Goal: Transaction & Acquisition: Register for event/course

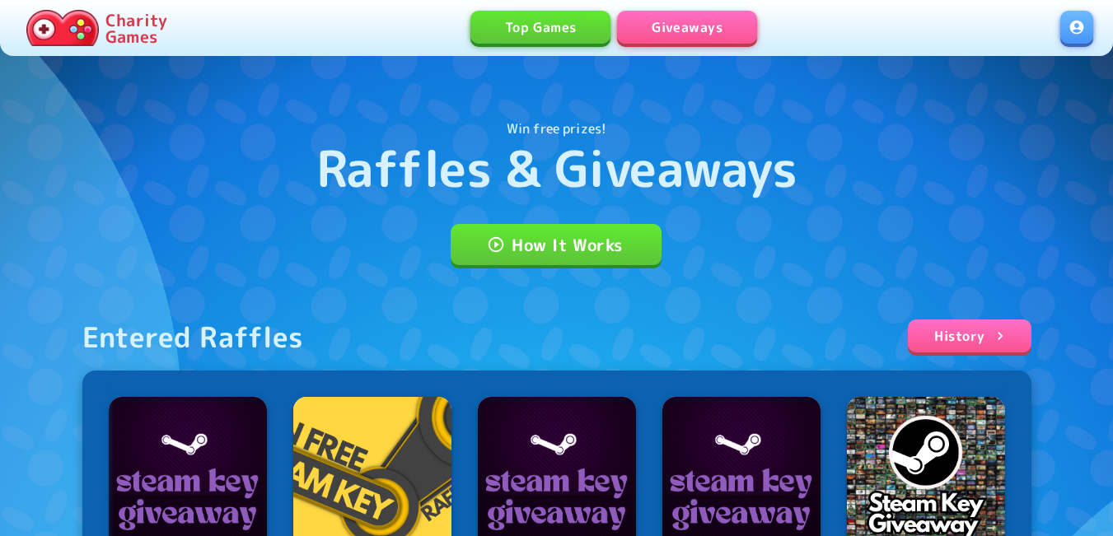
click at [1078, 17] on link at bounding box center [1076, 27] width 33 height 33
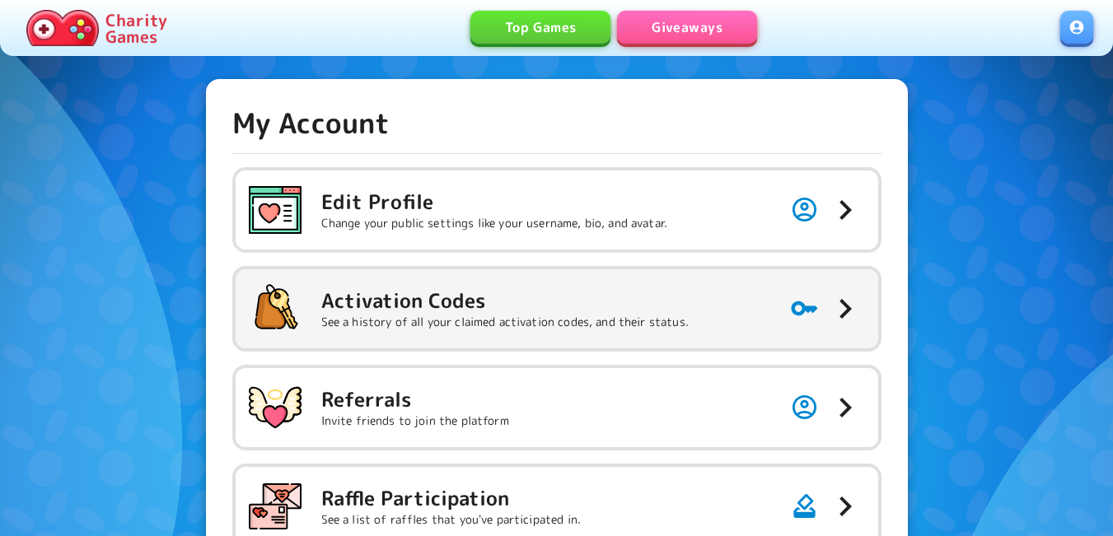
click at [403, 313] on div "Activation Codes See a history of all your claimed activation codes, and their …" at bounding box center [504, 308] width 367 height 43
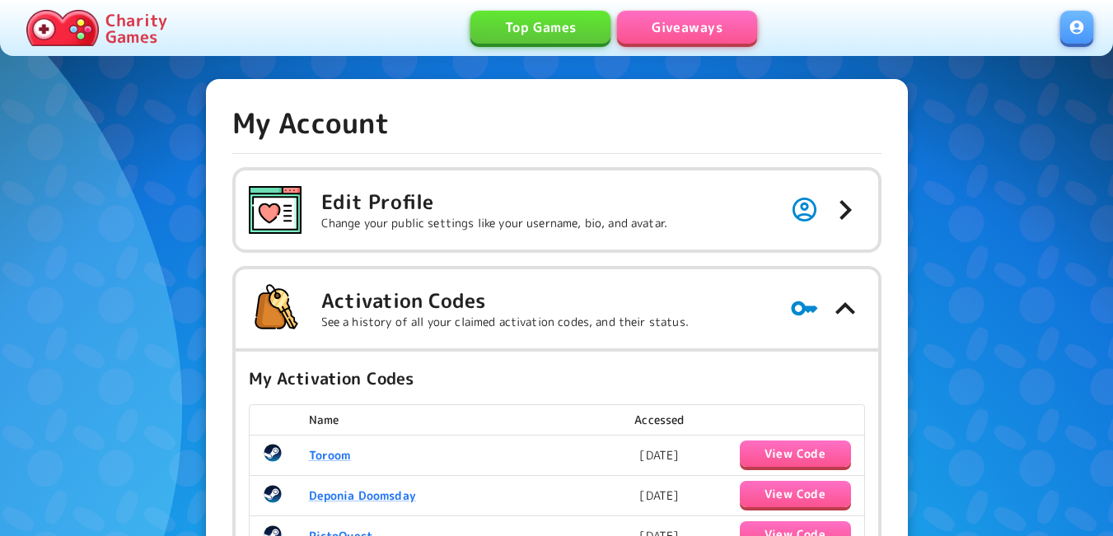
click at [691, 33] on link "Giveaways" at bounding box center [687, 27] width 140 height 33
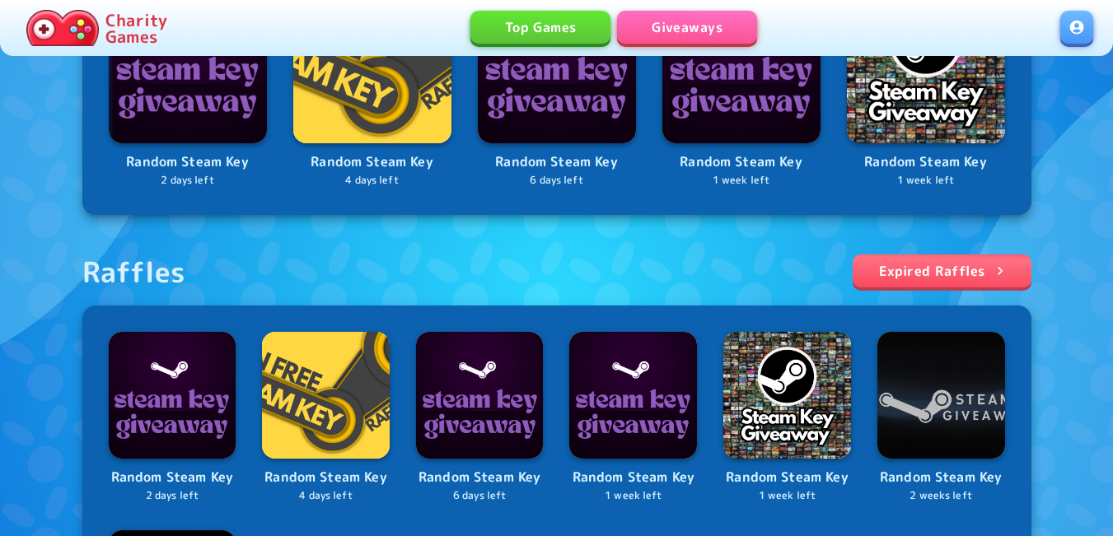
scroll to position [577, 0]
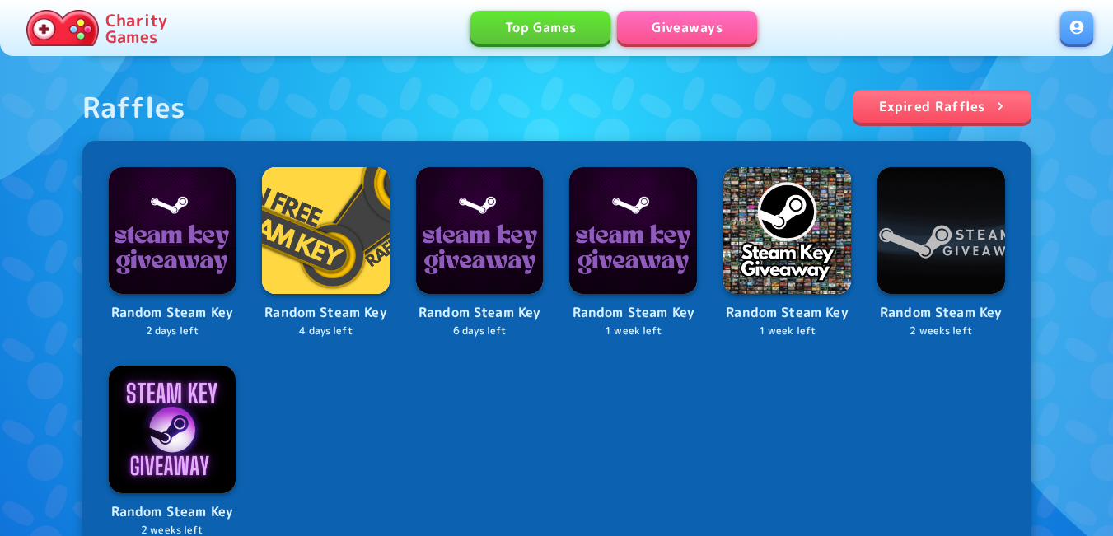
click at [1077, 28] on link at bounding box center [1076, 27] width 33 height 33
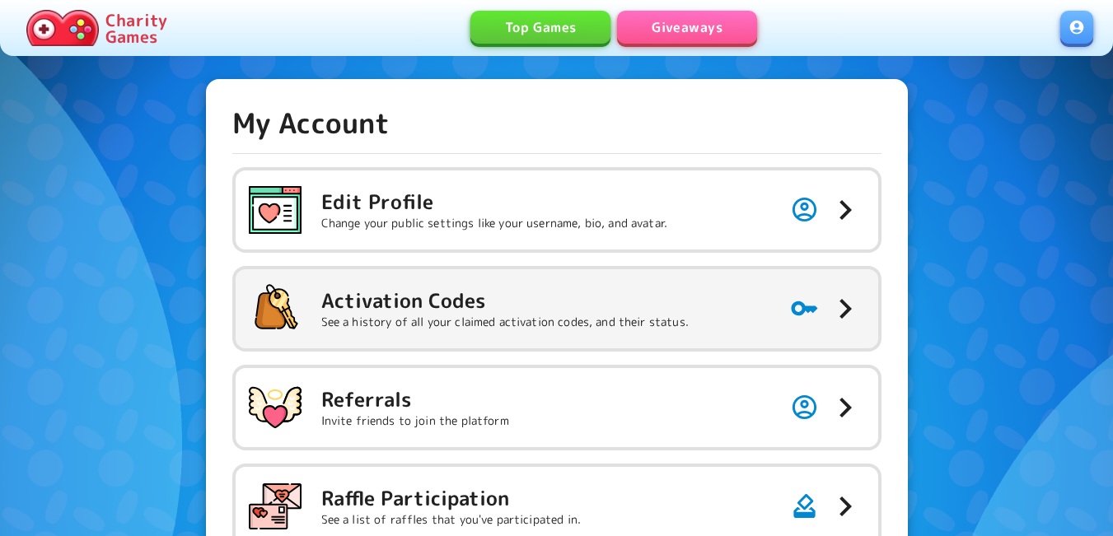
click at [455, 289] on h5 "Activation Codes" at bounding box center [504, 300] width 367 height 26
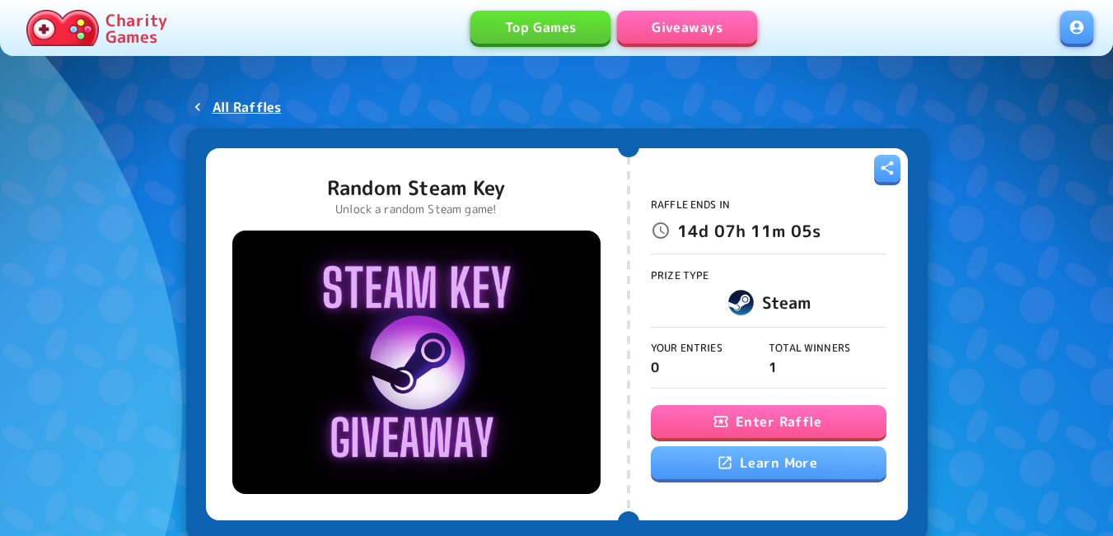
click at [731, 424] on button "Enter Raffle" at bounding box center [769, 421] width 236 height 33
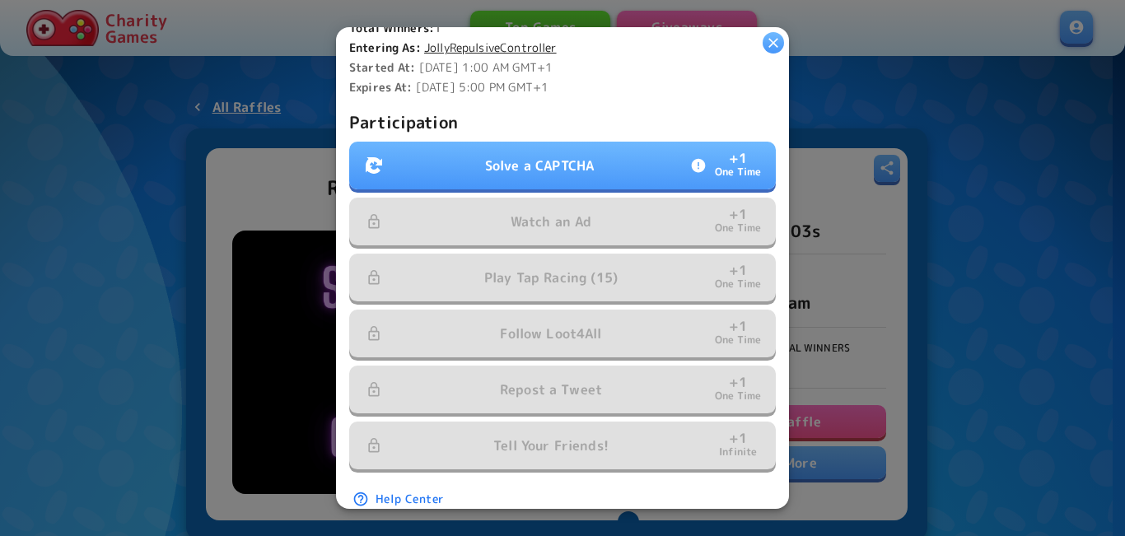
scroll to position [494, 0]
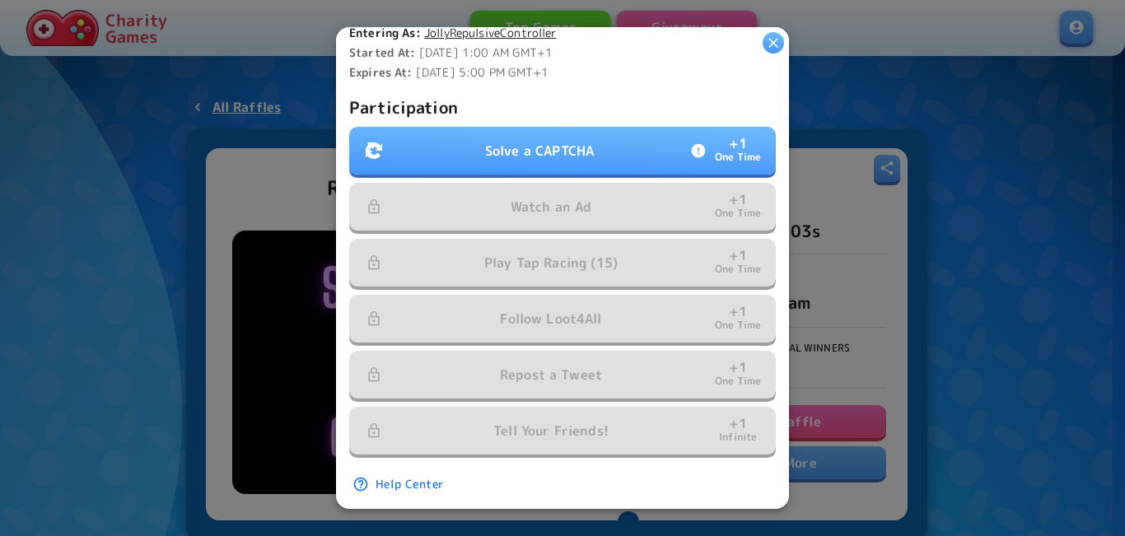
click at [552, 164] on button "Solve a CAPTCHA + 1 One Time" at bounding box center [562, 151] width 427 height 48
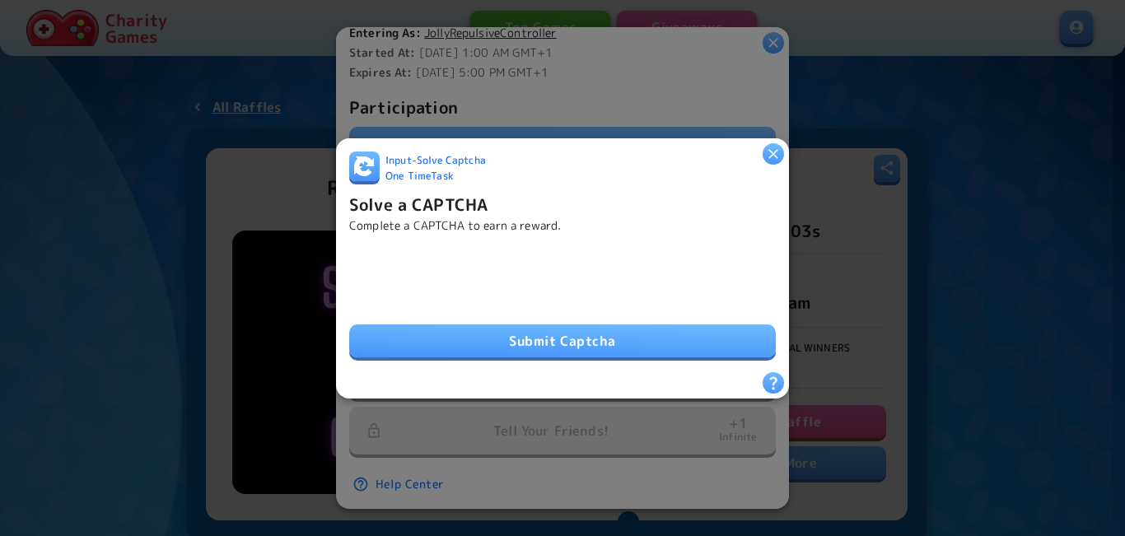
click at [471, 325] on button "Submit Captcha" at bounding box center [562, 341] width 427 height 33
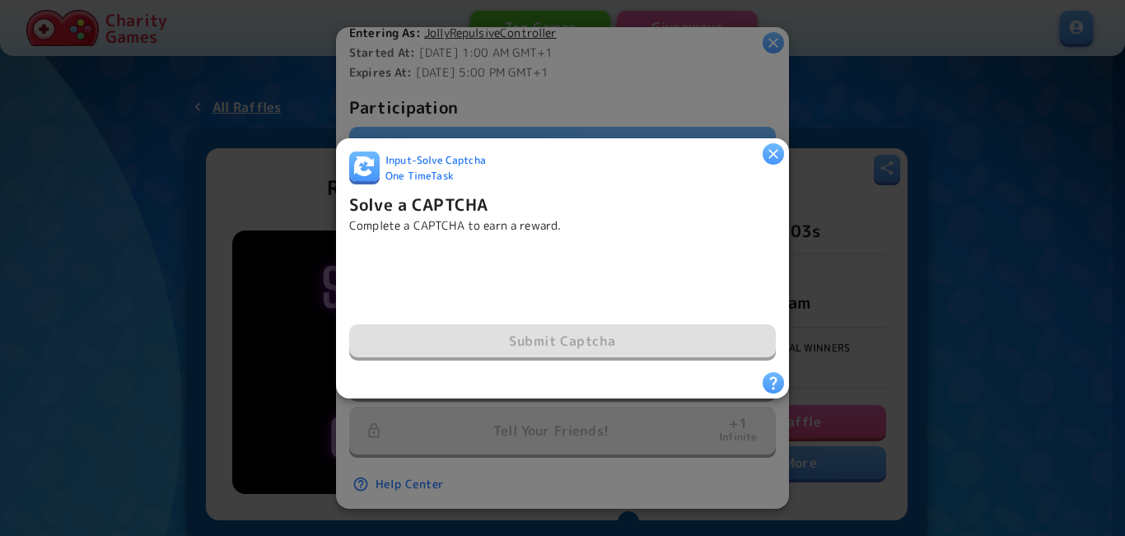
click at [471, 334] on div "Submit Captcha" at bounding box center [562, 303] width 427 height 112
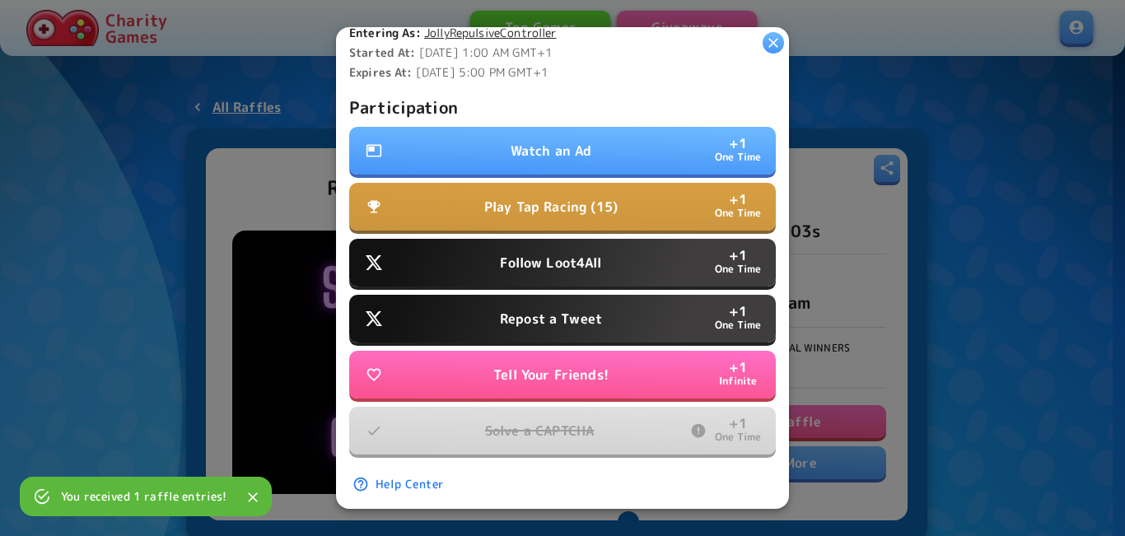
click at [521, 130] on button "Watch an Ad + 1 One Time" at bounding box center [562, 151] width 427 height 48
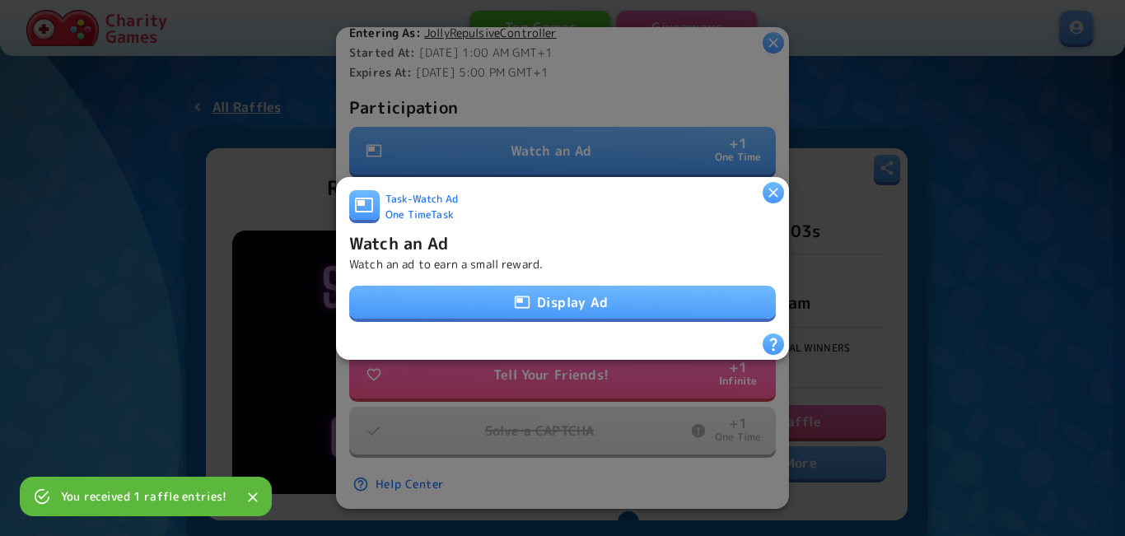
click at [531, 300] on button "Display Ad" at bounding box center [562, 302] width 427 height 33
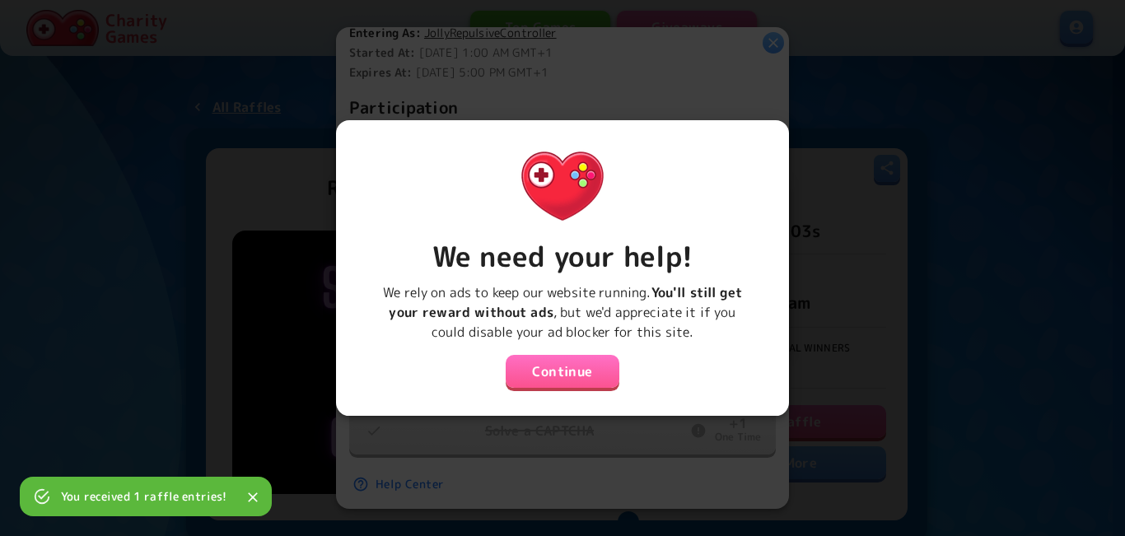
click at [554, 374] on button "Continue" at bounding box center [563, 371] width 114 height 33
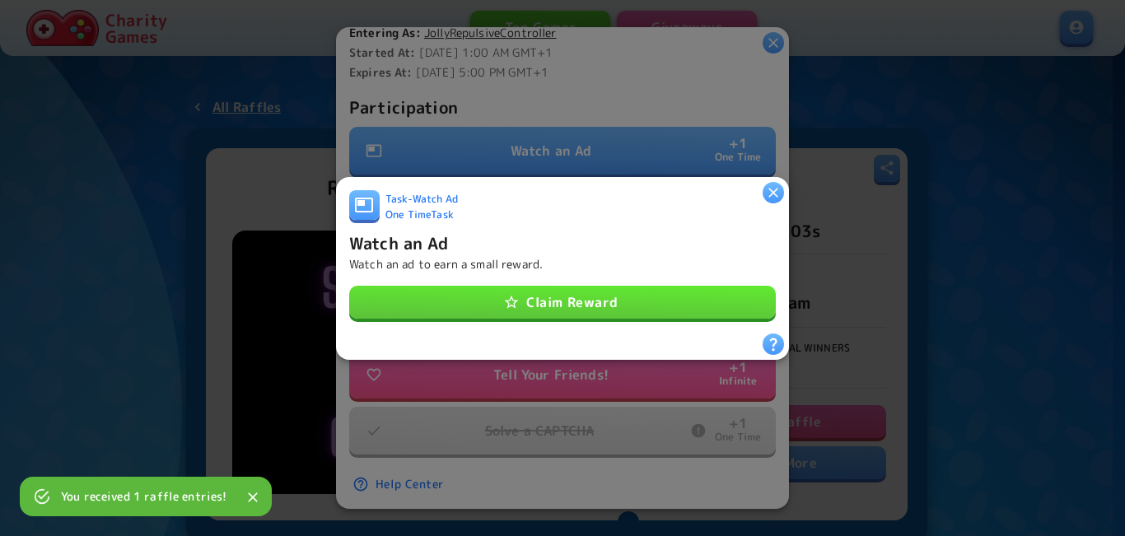
click at [554, 304] on button "Claim Reward" at bounding box center [562, 302] width 427 height 33
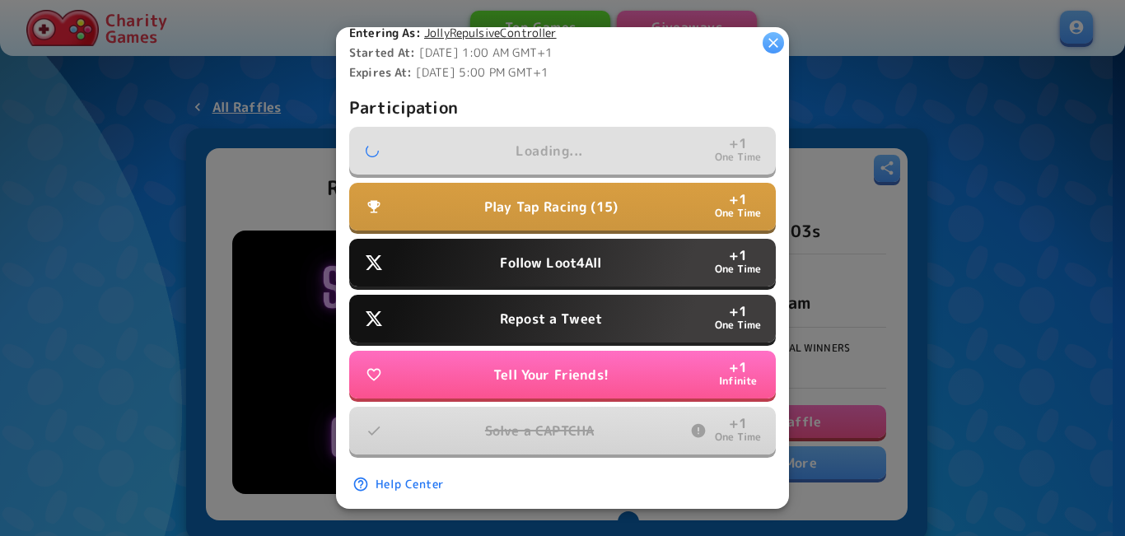
click at [554, 239] on button "Follow Loot4All + 1 One Time" at bounding box center [562, 263] width 427 height 48
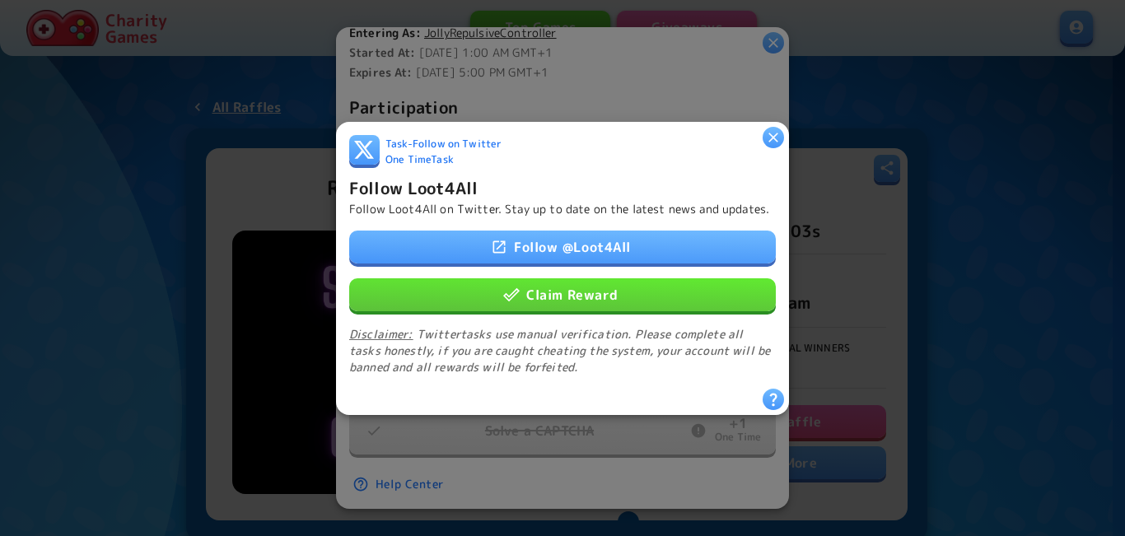
click at [560, 300] on button "Claim Reward" at bounding box center [562, 294] width 427 height 33
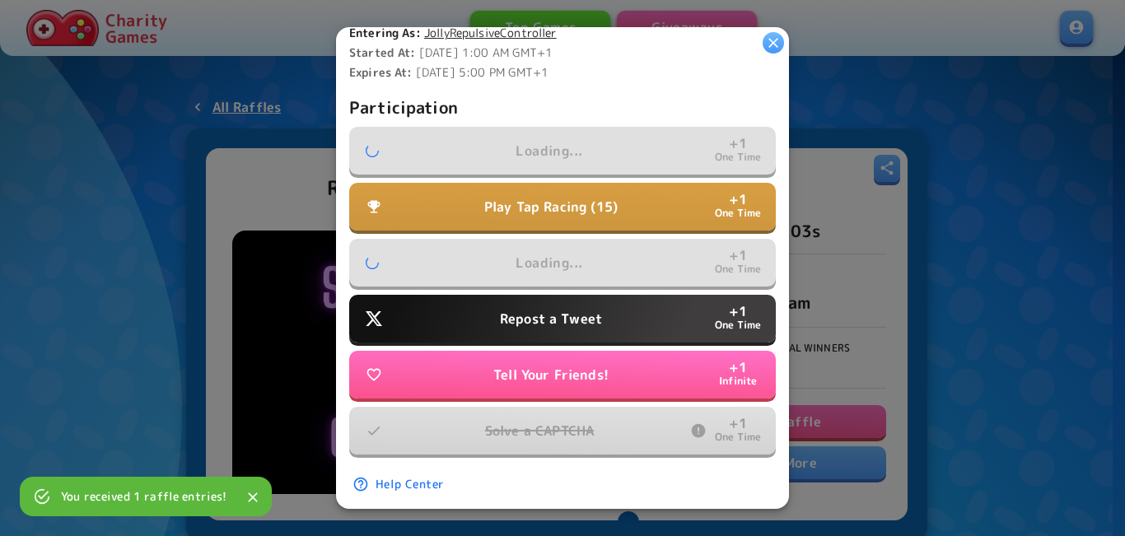
click at [558, 309] on p "Repost a Tweet" at bounding box center [551, 319] width 102 height 20
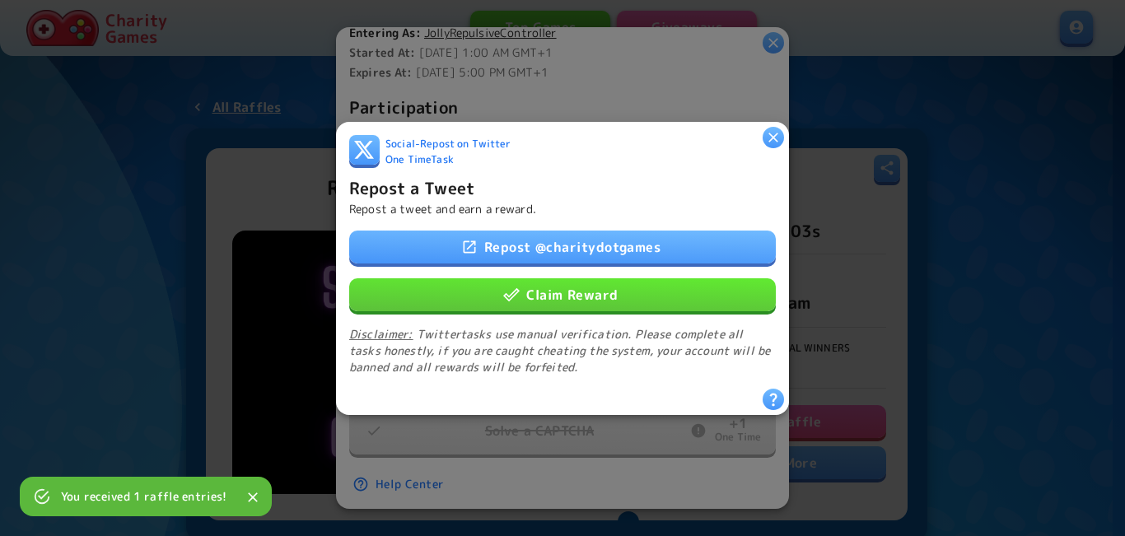
click at [560, 289] on button "Claim Reward" at bounding box center [562, 294] width 427 height 33
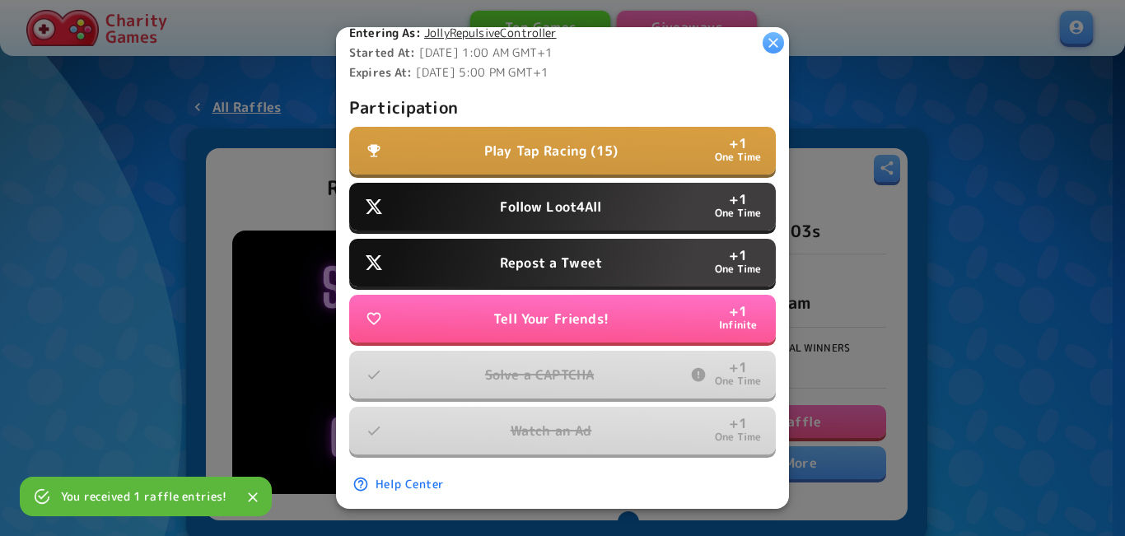
click at [568, 206] on p "Follow Loot4All" at bounding box center [550, 207] width 101 height 20
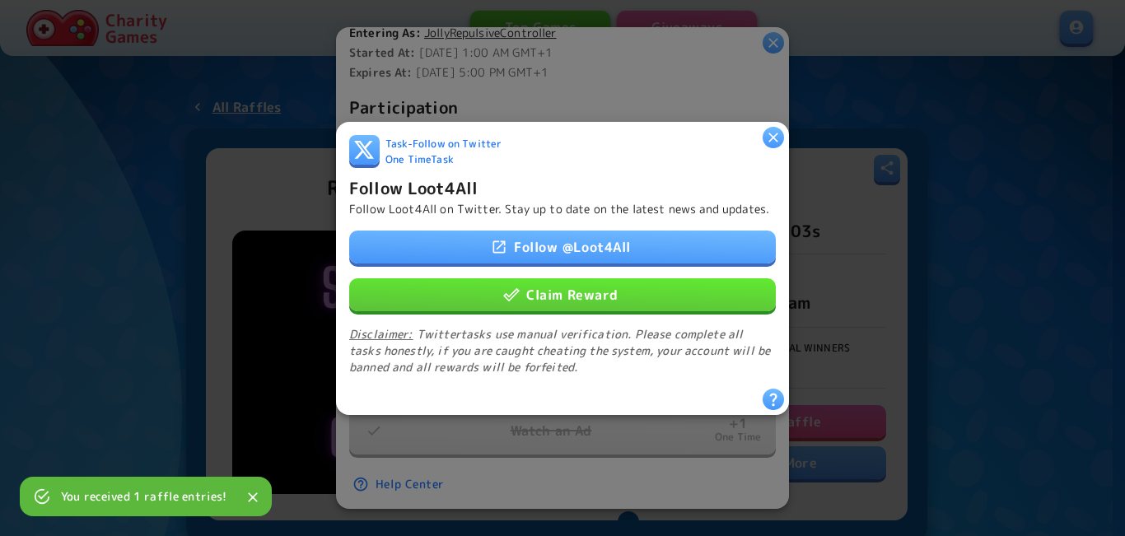
click at [768, 128] on icon "button" at bounding box center [773, 136] width 16 height 16
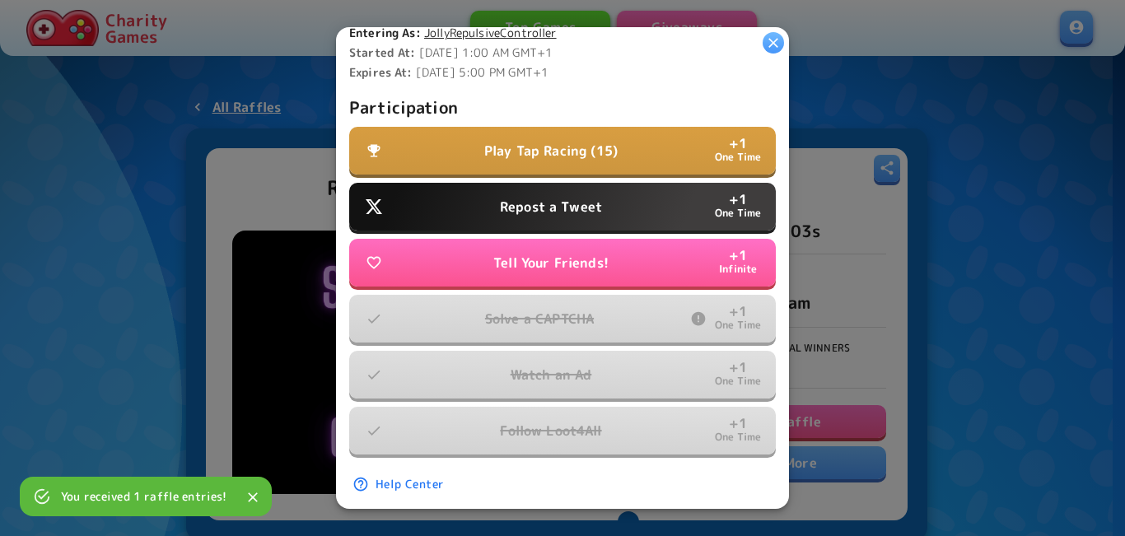
click at [590, 143] on p "Play Tap Racing (15)" at bounding box center [550, 151] width 133 height 20
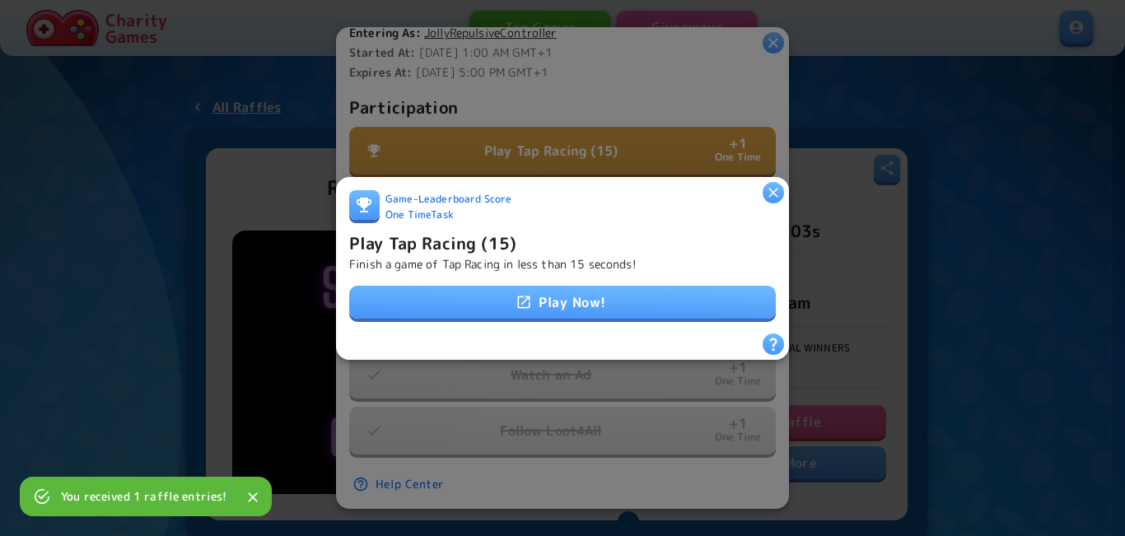
click at [518, 301] on icon at bounding box center [524, 302] width 12 height 12
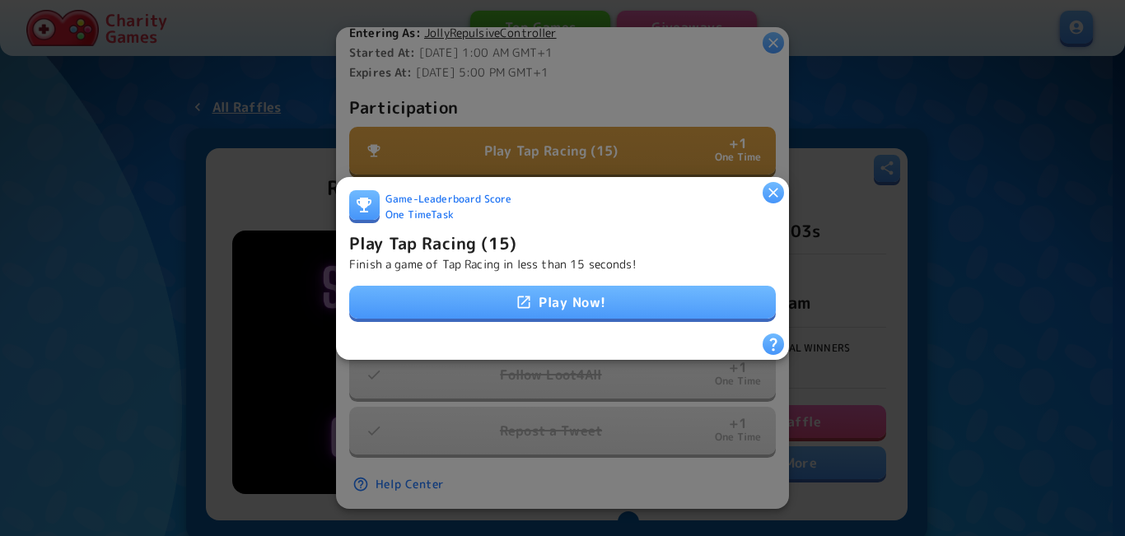
click at [492, 247] on h6 "Play Tap Racing (15)" at bounding box center [432, 242] width 167 height 26
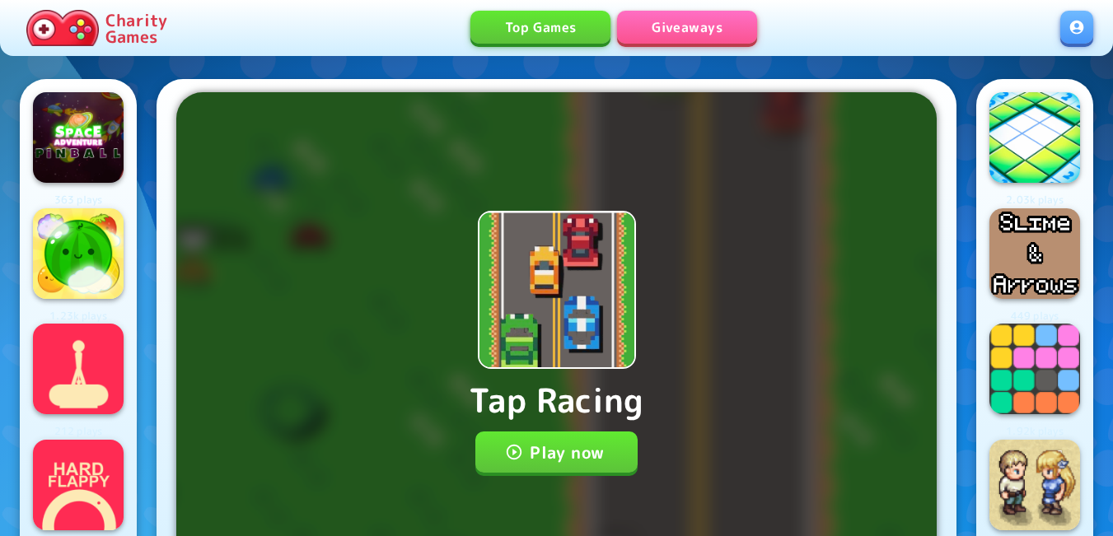
click at [543, 460] on button "Play now" at bounding box center [556, 452] width 162 height 41
